Goal: Navigation & Orientation: Find specific page/section

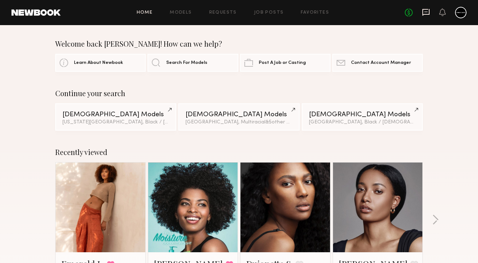
click at [425, 15] on icon at bounding box center [426, 12] width 7 height 7
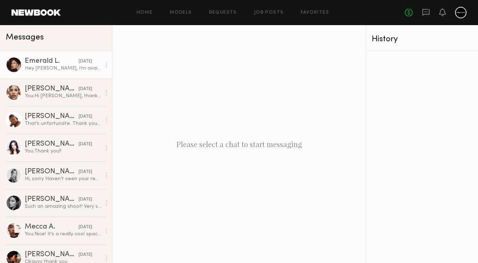
click at [47, 68] on div "Hey [PERSON_NAME], I’m available & I’d love to be a part of it! Thanks for cons…" at bounding box center [63, 68] width 77 height 7
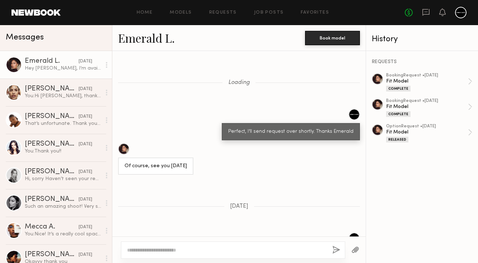
scroll to position [532, 0]
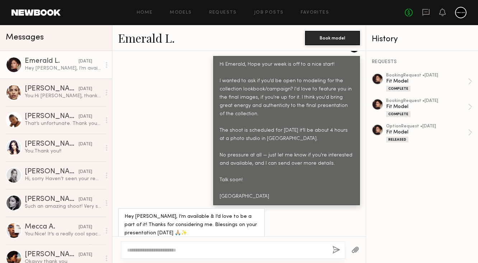
click at [8, 66] on div at bounding box center [14, 65] width 16 height 16
click at [177, 14] on link "Models" at bounding box center [181, 12] width 22 height 5
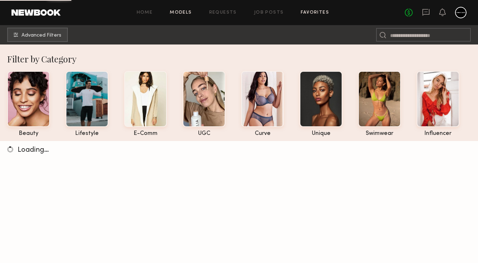
click at [306, 14] on link "Favorites" at bounding box center [315, 12] width 28 height 5
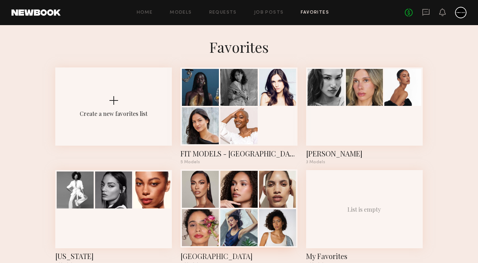
click at [217, 185] on div at bounding box center [200, 189] width 37 height 37
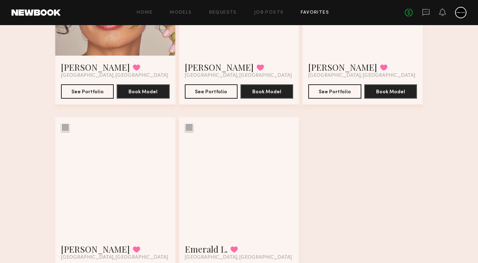
scroll to position [376, 0]
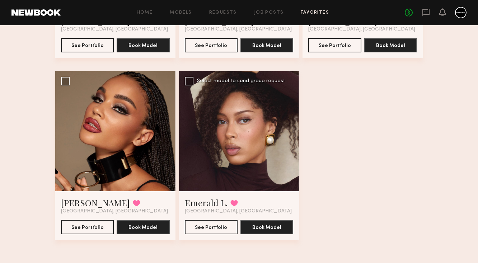
click at [222, 157] on div at bounding box center [239, 131] width 120 height 120
click at [215, 230] on button "See Portfolio" at bounding box center [211, 227] width 53 height 14
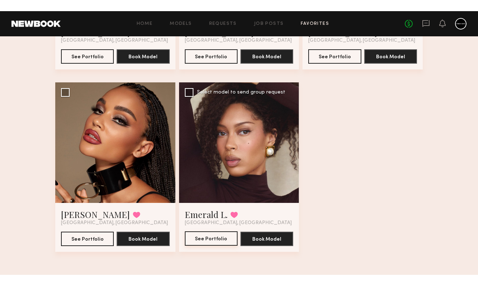
scroll to position [356, 0]
